Goal: Task Accomplishment & Management: Use online tool/utility

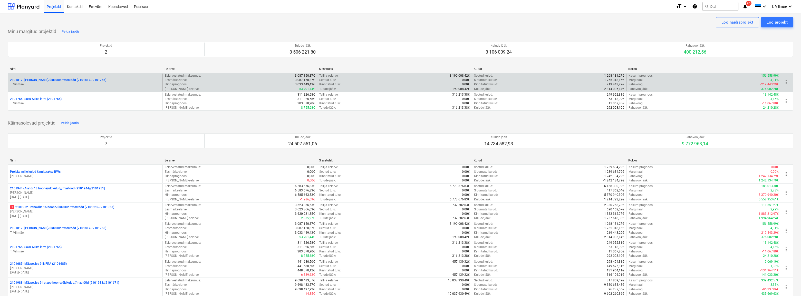
click at [51, 83] on p "T. Villmäe" at bounding box center [85, 84] width 150 height 4
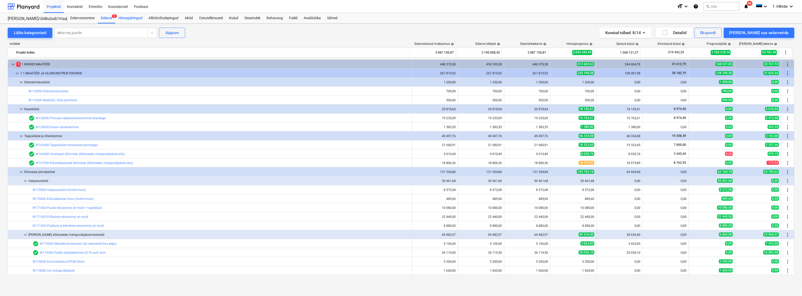
click at [130, 19] on div "Hinnapäringud" at bounding box center [130, 18] width 30 height 10
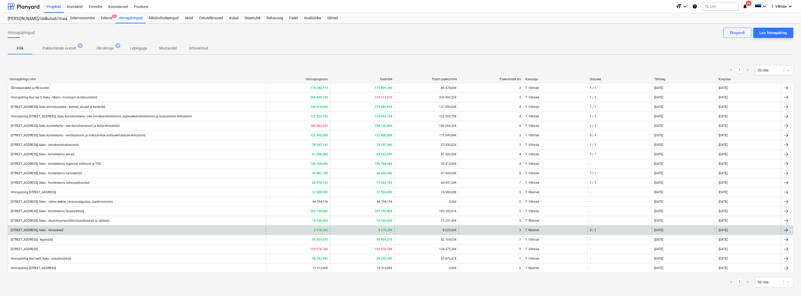
click at [63, 230] on div "[STREET_ADDRESS], Saku - terasuksed" at bounding box center [36, 231] width 53 height 4
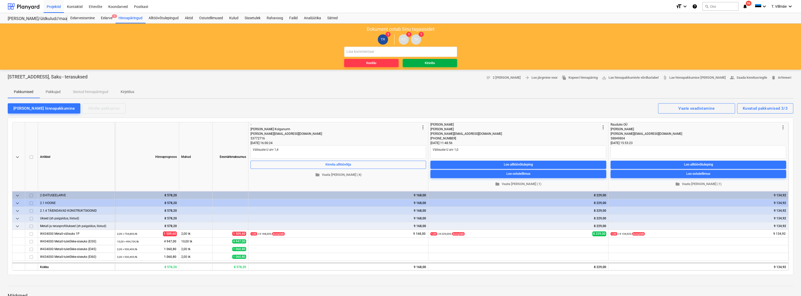
click at [422, 62] on span "Kinnita" at bounding box center [430, 63] width 50 height 6
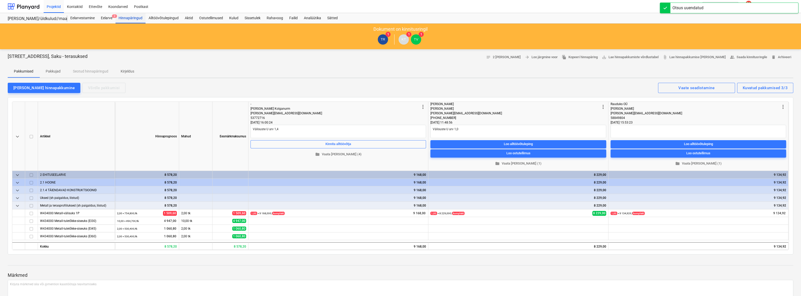
click at [132, 19] on div "Hinnapäringud" at bounding box center [130, 18] width 30 height 10
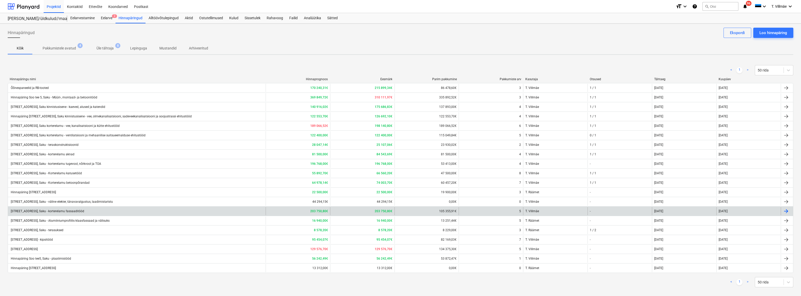
click at [62, 212] on div "[STREET_ADDRESS], Saku - korterelamu fassaaditööd" at bounding box center [47, 212] width 74 height 4
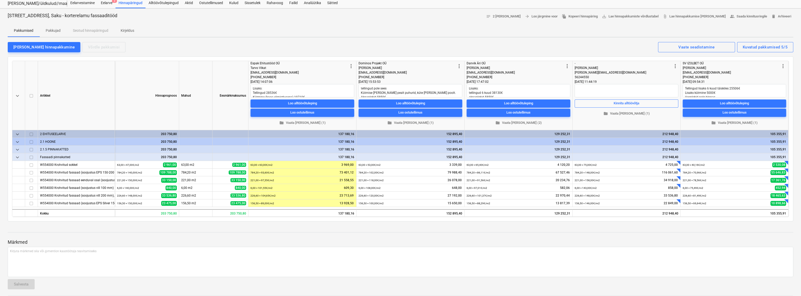
scroll to position [23, 0]
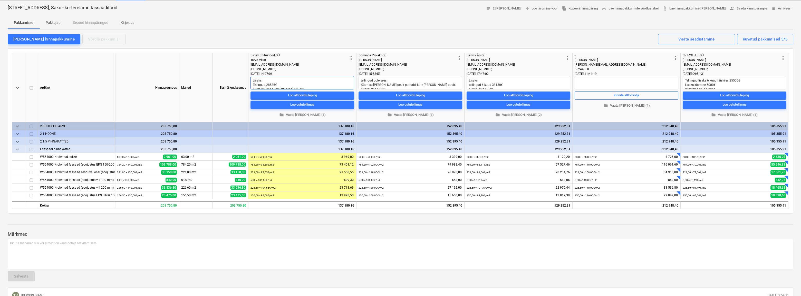
drag, startPoint x: 352, startPoint y: 78, endPoint x: 352, endPoint y: 81, distance: 3.1
click at [352, 82] on textarea "Lisaks: Tellingud 28536€ Kütmine (koos viimistlusega) 19710€ Aknaplekid 7161€" at bounding box center [302, 82] width 104 height 13
click at [351, 78] on textarea "Lisaks: Tellingud 28536€ Kütmine (koos viimistlusega) 19710€ Aknaplekid 7161€" at bounding box center [302, 82] width 104 height 13
click at [351, 79] on textarea "Lisaks: Tellingud 28536€ Kütmine (koos viimistlusega) 19710€ Aknaplekid 7161€" at bounding box center [302, 82] width 104 height 13
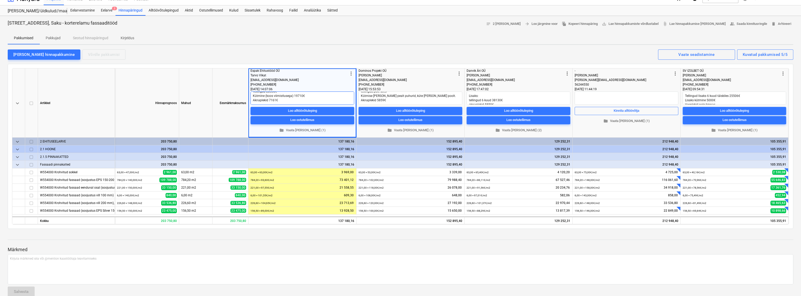
scroll to position [0, 0]
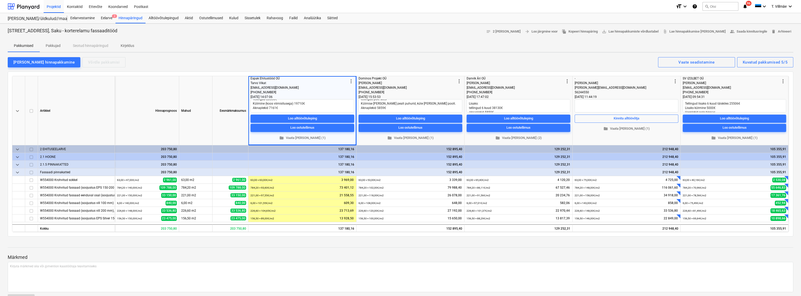
click at [318, 243] on div at bounding box center [400, 243] width 785 height 4
type textarea "x"
click at [400, 74] on div "keyboard_arrow_down Artikkel Hinnaprognoos Mahud Eesmärkmaksumus more_vert Espa…" at bounding box center [400, 154] width 785 height 165
